Goal: Connect with others: Connect with other users

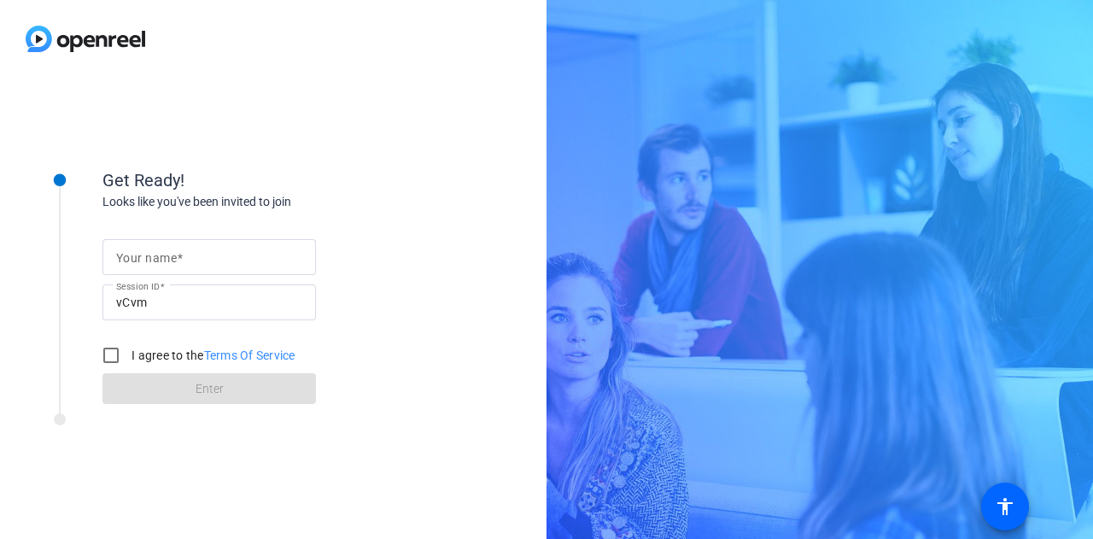
click at [149, 257] on mat-label "Your name" at bounding box center [146, 258] width 61 height 14
click at [149, 257] on input "Your name" at bounding box center [209, 257] width 186 height 20
type input "[PERSON_NAME]"
click at [109, 358] on input "I agree to the Terms Of Service" at bounding box center [111, 355] width 34 height 34
checkbox input "true"
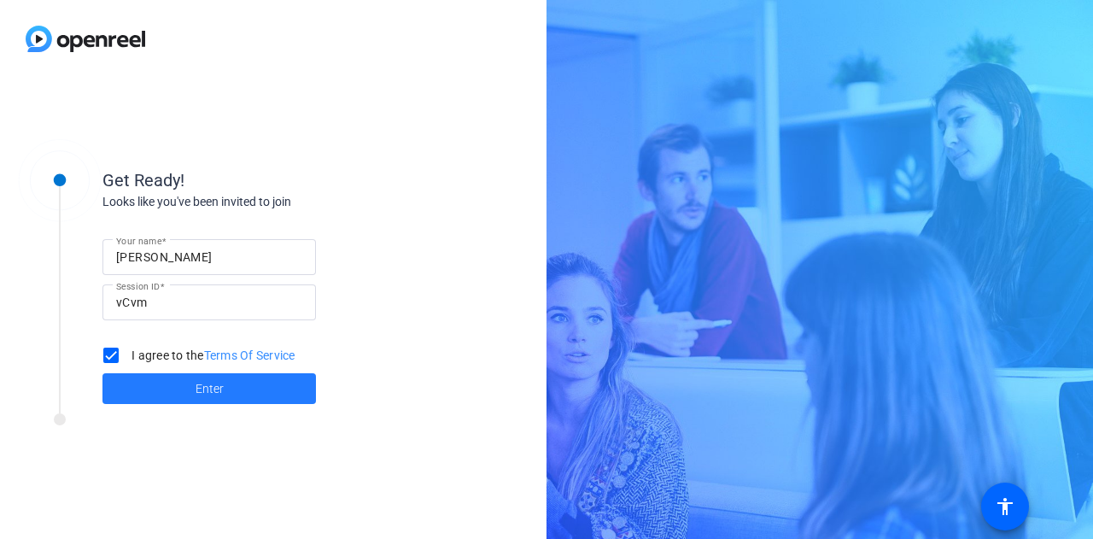
click at [184, 380] on span at bounding box center [208, 388] width 213 height 41
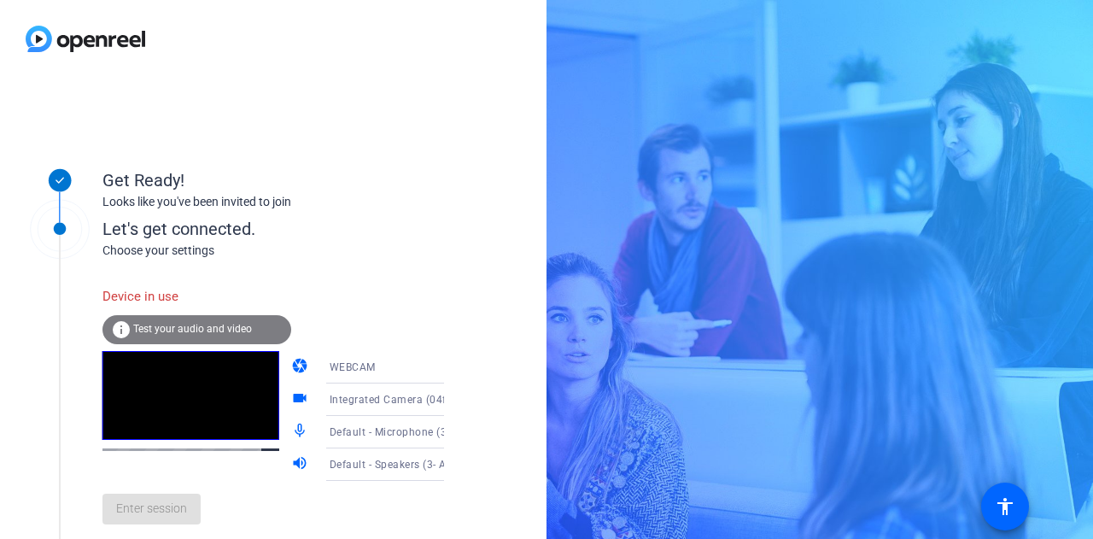
click at [177, 518] on div "Enter session" at bounding box center [290, 509] width 377 height 56
click at [328, 253] on div "Choose your settings" at bounding box center [290, 251] width 377 height 18
click at [145, 299] on div "Device in use" at bounding box center [196, 296] width 189 height 37
click at [330, 360] on div "WEBCAM" at bounding box center [394, 366] width 128 height 21
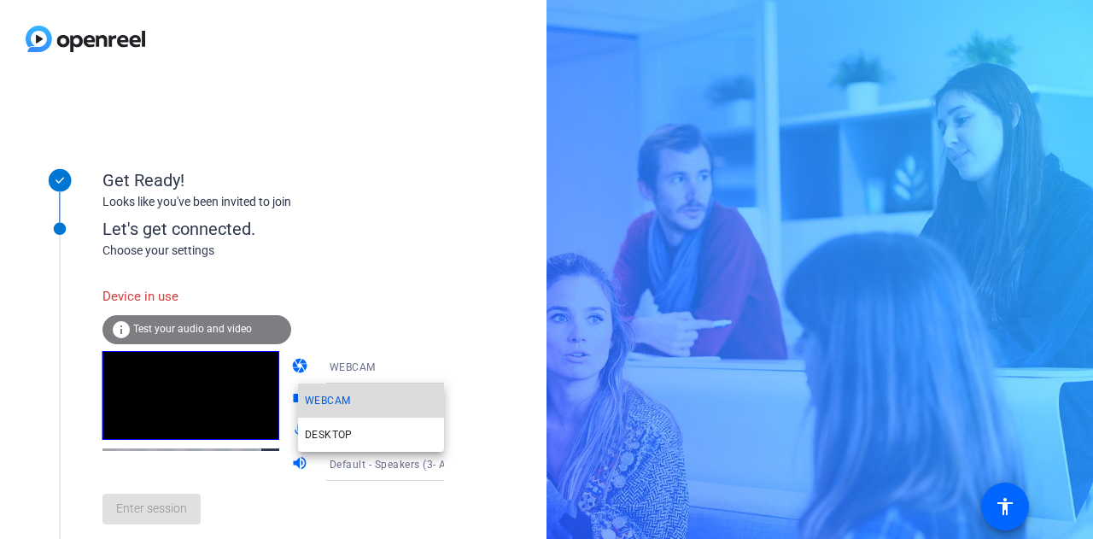
click at [340, 397] on span "WEBCAM" at bounding box center [327, 400] width 45 height 20
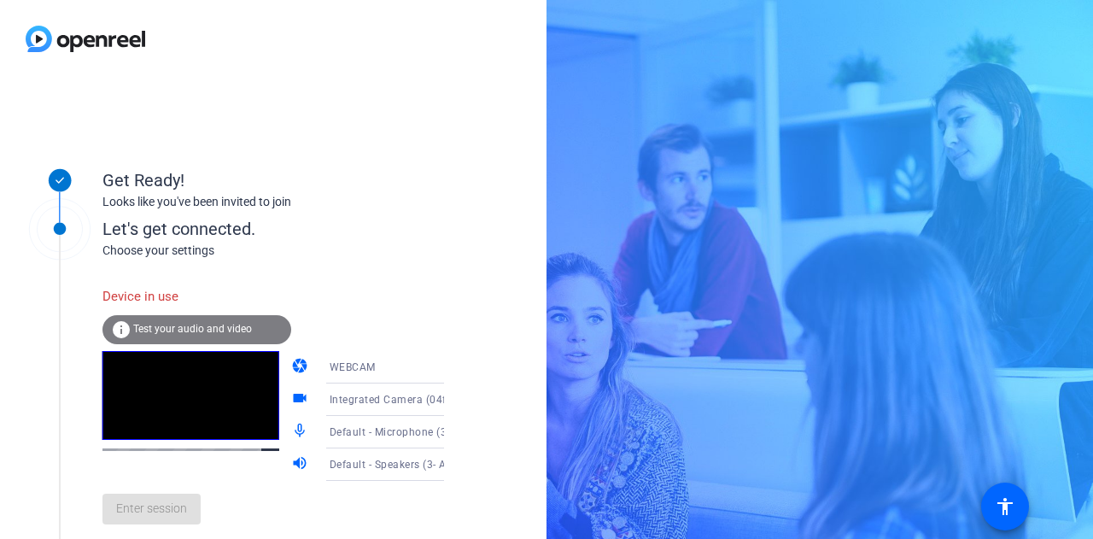
click at [170, 520] on div "Enter session" at bounding box center [290, 509] width 377 height 56
click at [304, 241] on div "Let's get connected." at bounding box center [290, 229] width 377 height 26
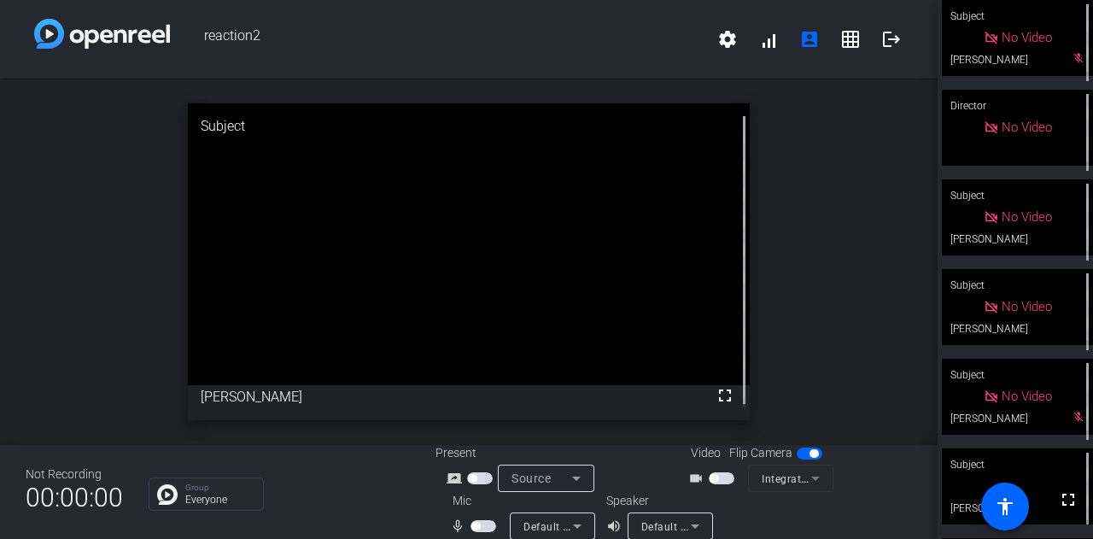
drag, startPoint x: 0, startPoint y: 349, endPoint x: 395, endPoint y: 79, distance: 478.0
click at [395, 79] on div "open_in_new Subject fullscreen [PERSON_NAME]" at bounding box center [469, 262] width 938 height 366
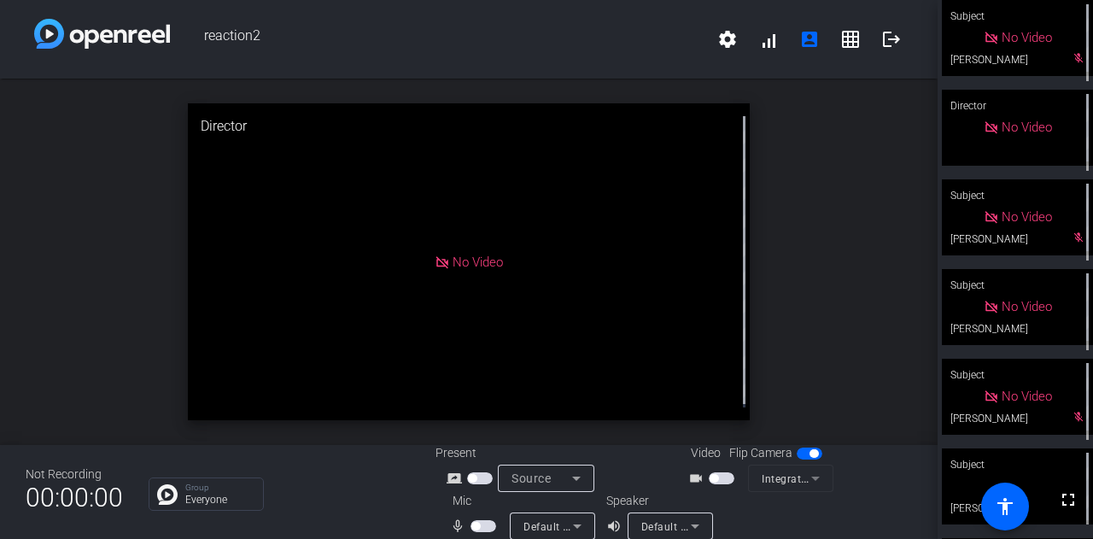
drag, startPoint x: 915, startPoint y: 448, endPoint x: 114, endPoint y: 193, distance: 841.5
click at [114, 193] on div "open_in_new Director No Video" at bounding box center [469, 262] width 938 height 366
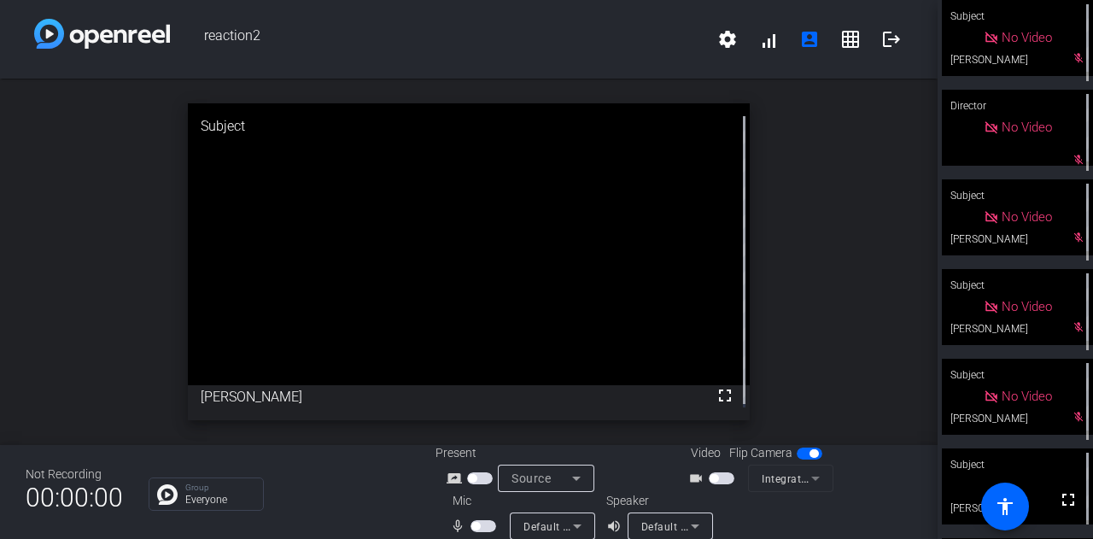
scroll to position [89, 0]
click at [70, 125] on div "open_in_new Subject fullscreen [PERSON_NAME]" at bounding box center [469, 262] width 938 height 366
click at [55, 132] on div "open_in_new Subject fullscreen [PERSON_NAME]" at bounding box center [469, 262] width 938 height 366
click at [471, 529] on span "button" at bounding box center [475, 526] width 9 height 9
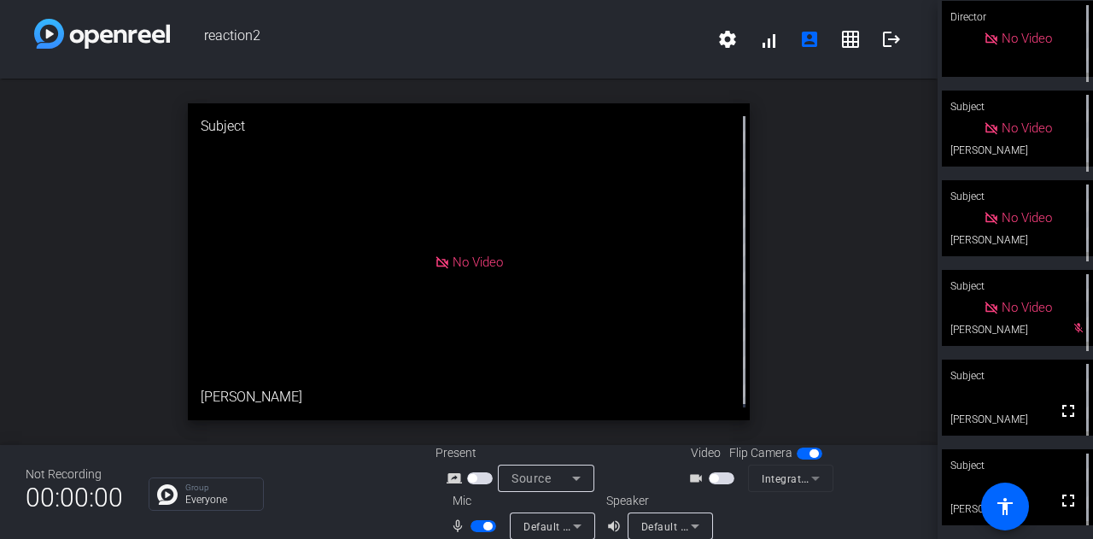
click at [483, 529] on span "button" at bounding box center [487, 526] width 9 height 9
click at [473, 526] on span "button" at bounding box center [475, 526] width 9 height 9
click at [485, 523] on span "button" at bounding box center [487, 526] width 9 height 9
drag, startPoint x: 53, startPoint y: 208, endPoint x: 878, endPoint y: 122, distance: 829.3
click at [53, 208] on div "open_in_new Subject No Video [PERSON_NAME]" at bounding box center [469, 262] width 938 height 366
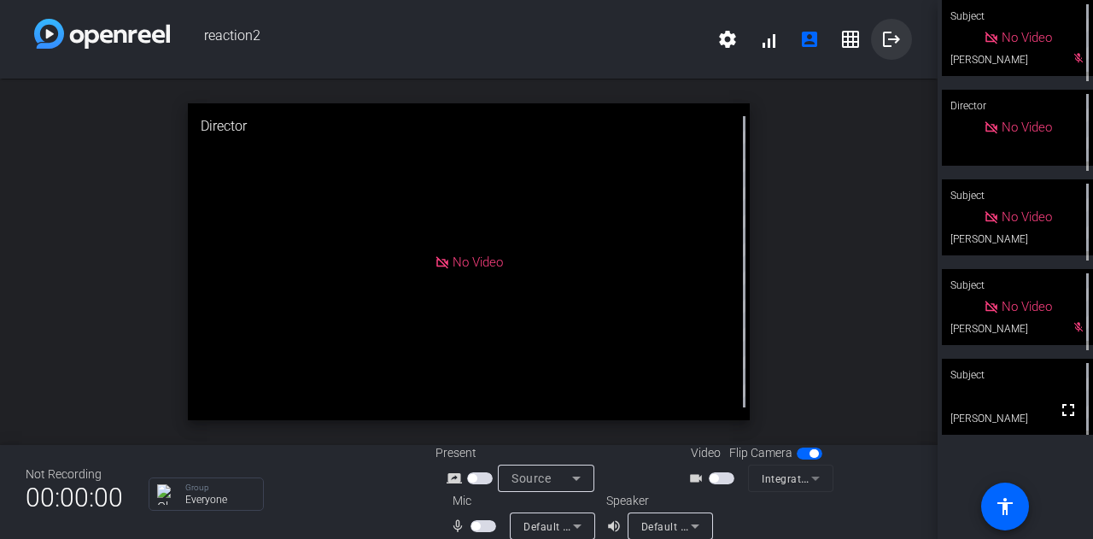
scroll to position [0, 0]
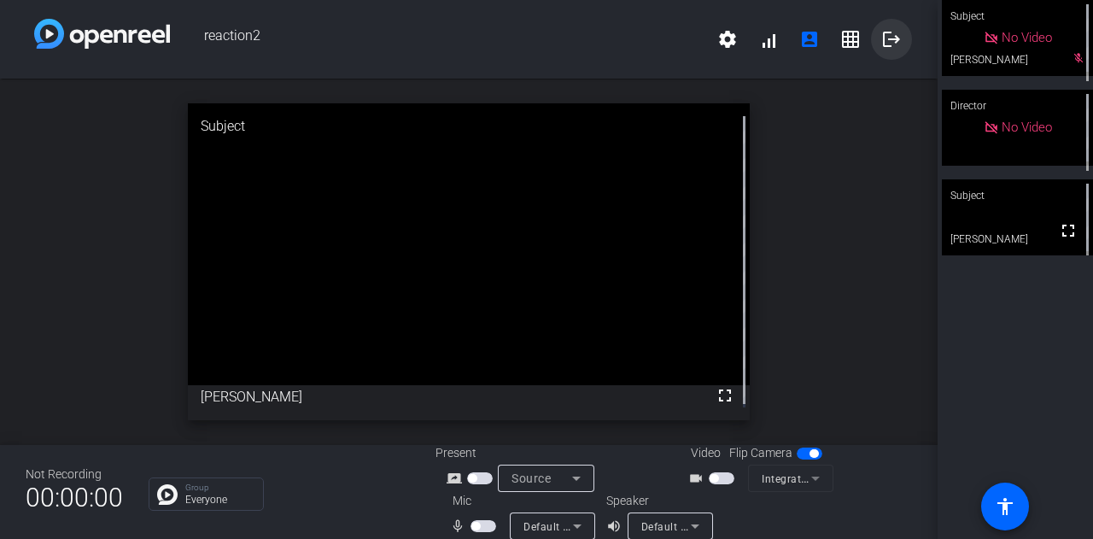
click at [881, 35] on mat-icon "logout" at bounding box center [891, 39] width 20 height 20
